Goal: Find specific page/section: Find specific page/section

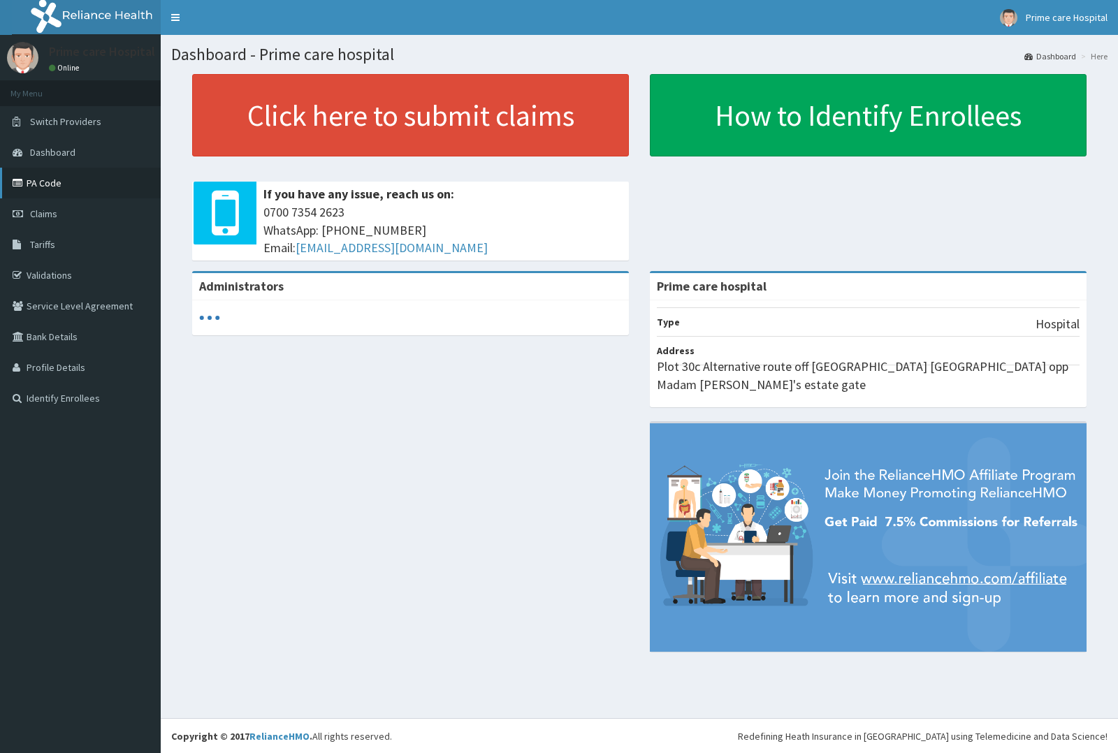
click at [48, 179] on link "PA Code" at bounding box center [80, 183] width 161 height 31
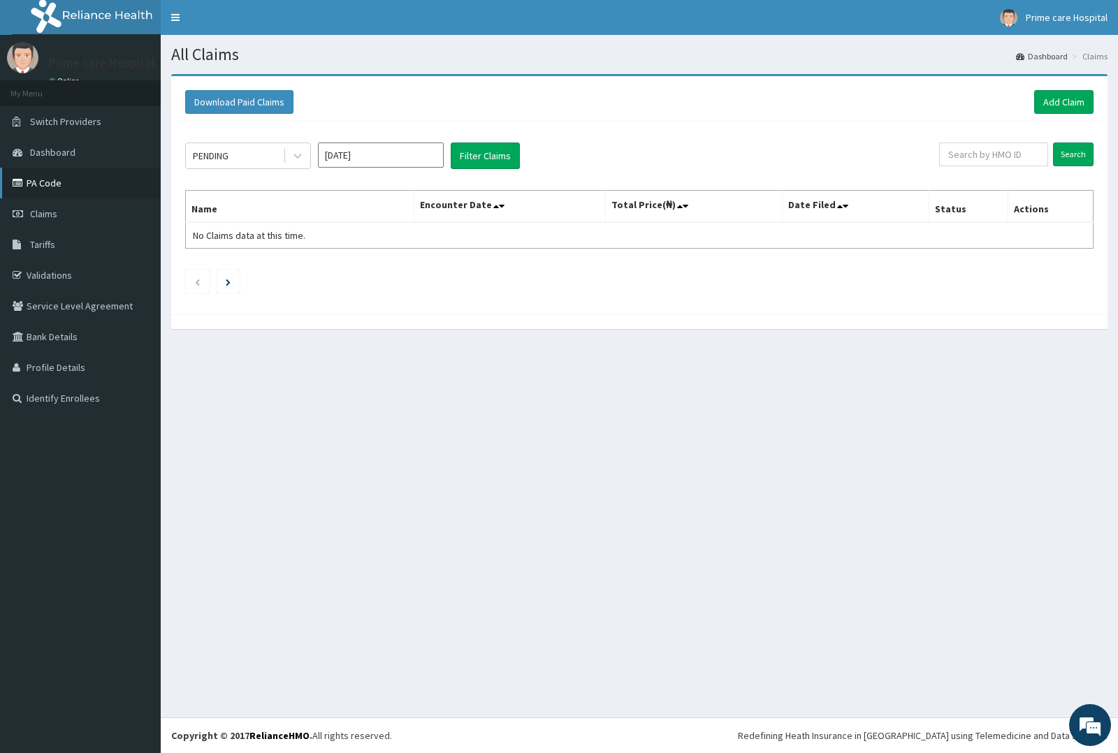
click at [64, 189] on link "PA Code" at bounding box center [80, 183] width 161 height 31
click at [65, 187] on link "PA Code" at bounding box center [80, 183] width 161 height 31
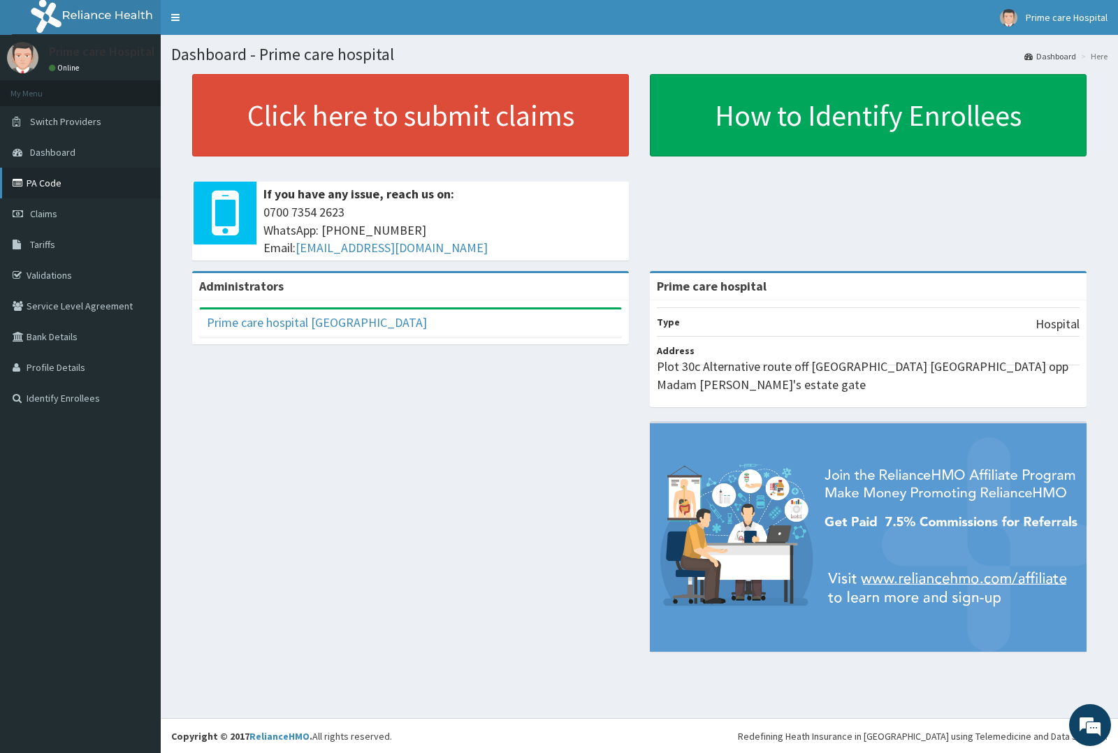
click at [28, 179] on link "PA Code" at bounding box center [80, 183] width 161 height 31
